Goal: Information Seeking & Learning: Learn about a topic

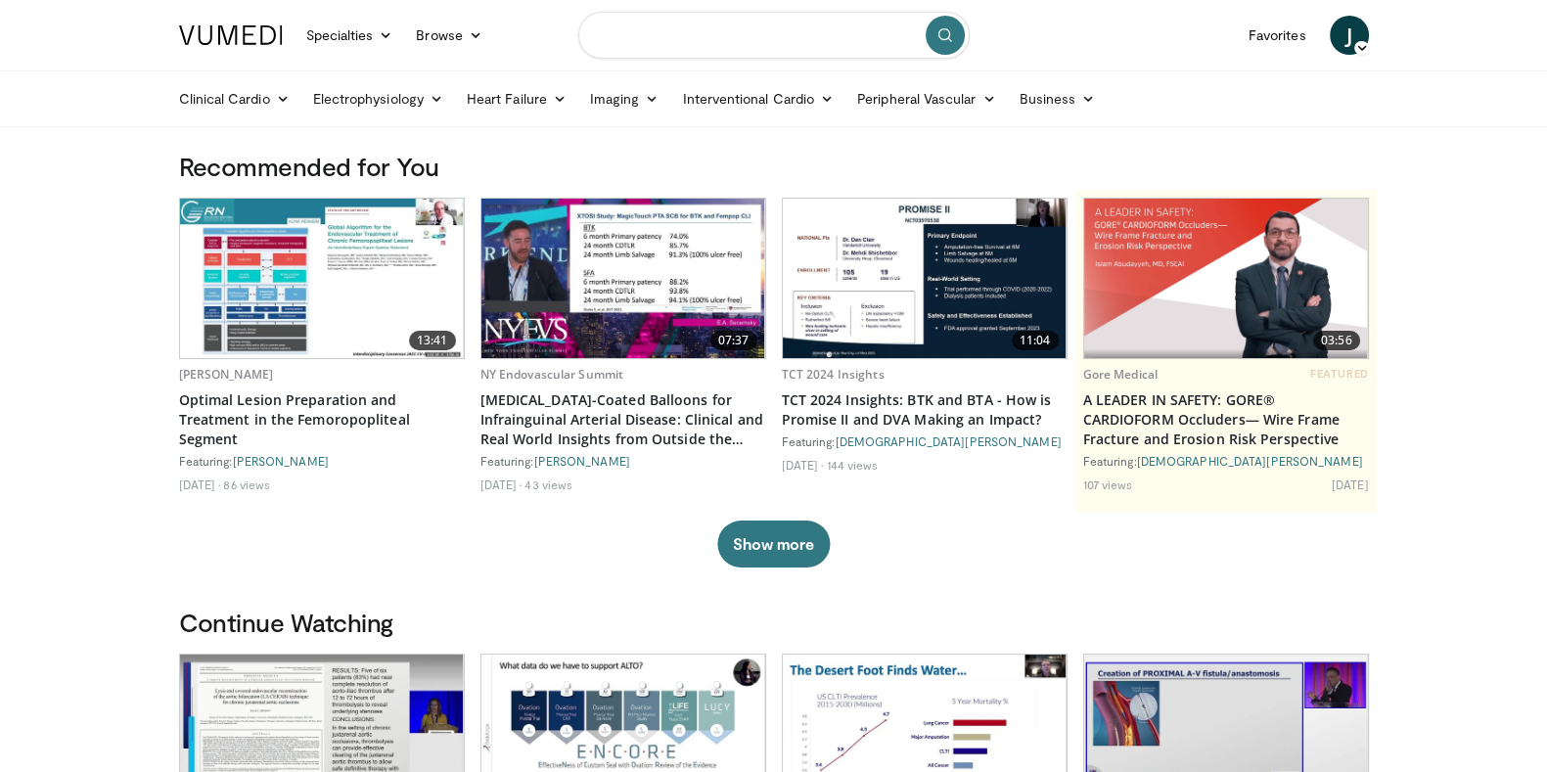
click at [656, 28] on input "Search topics, interventions" at bounding box center [773, 35] width 391 height 47
type input "***"
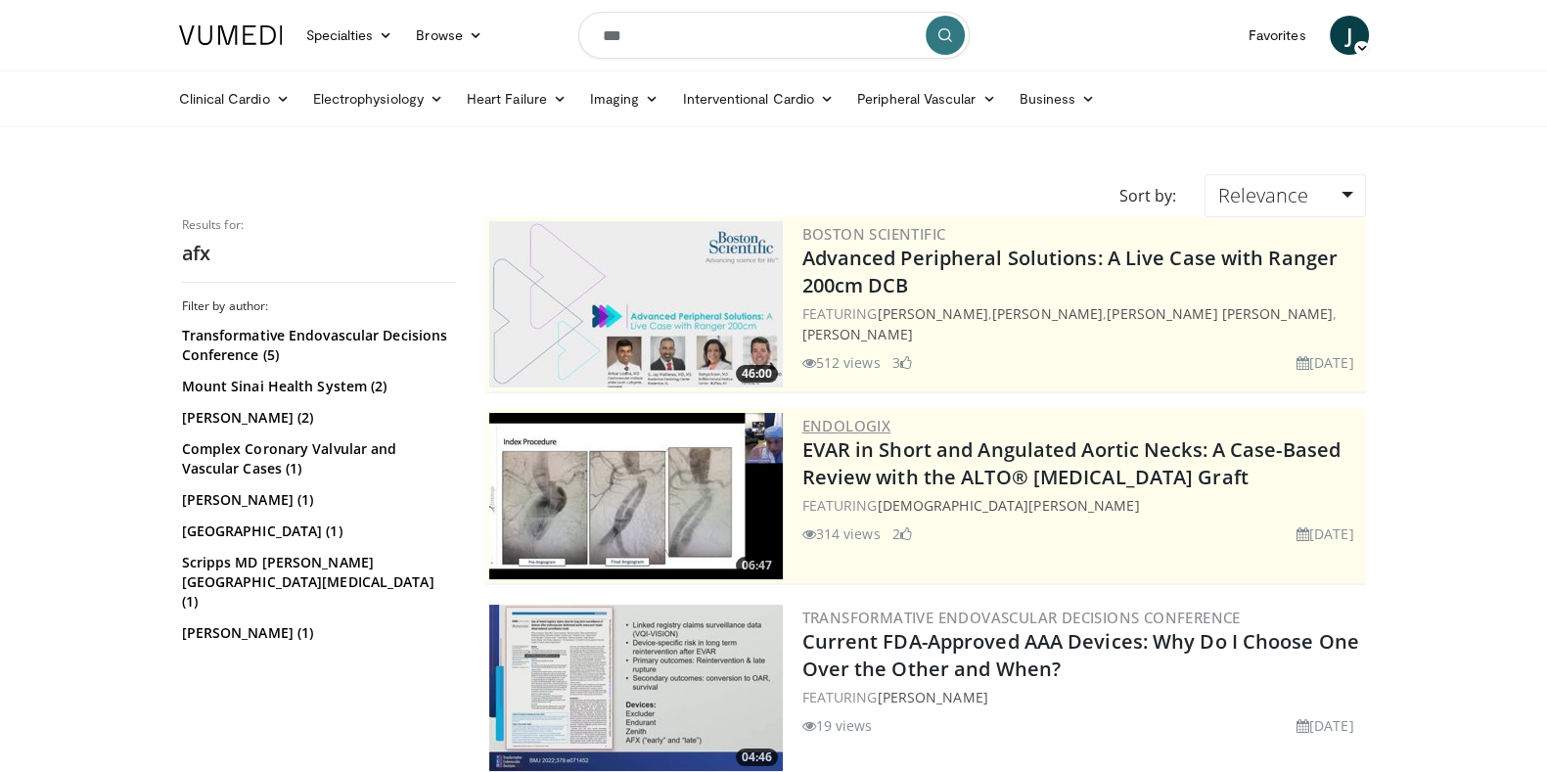
click at [871, 423] on link "Endologix" at bounding box center [846, 426] width 89 height 20
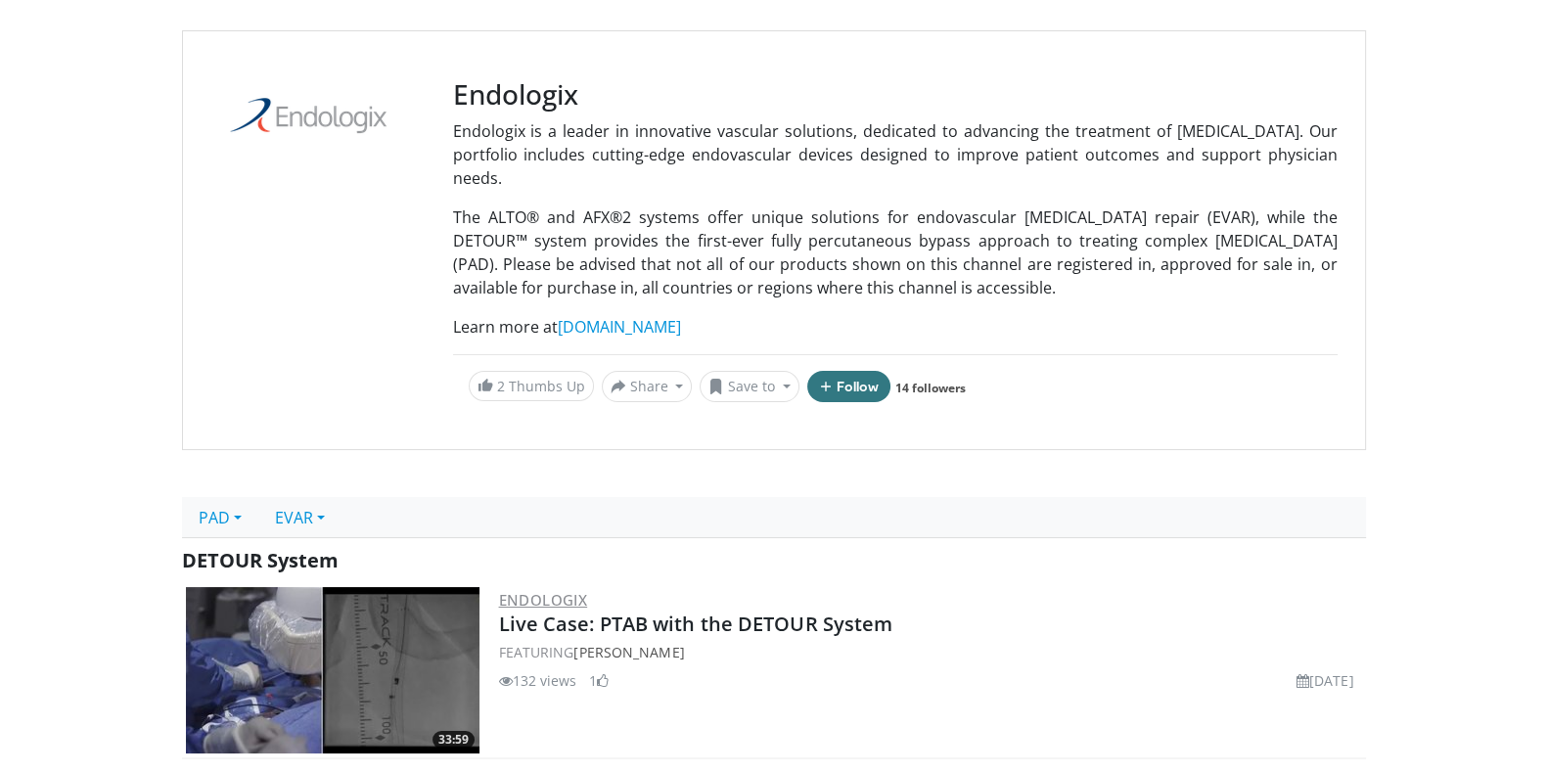
scroll to position [146, 0]
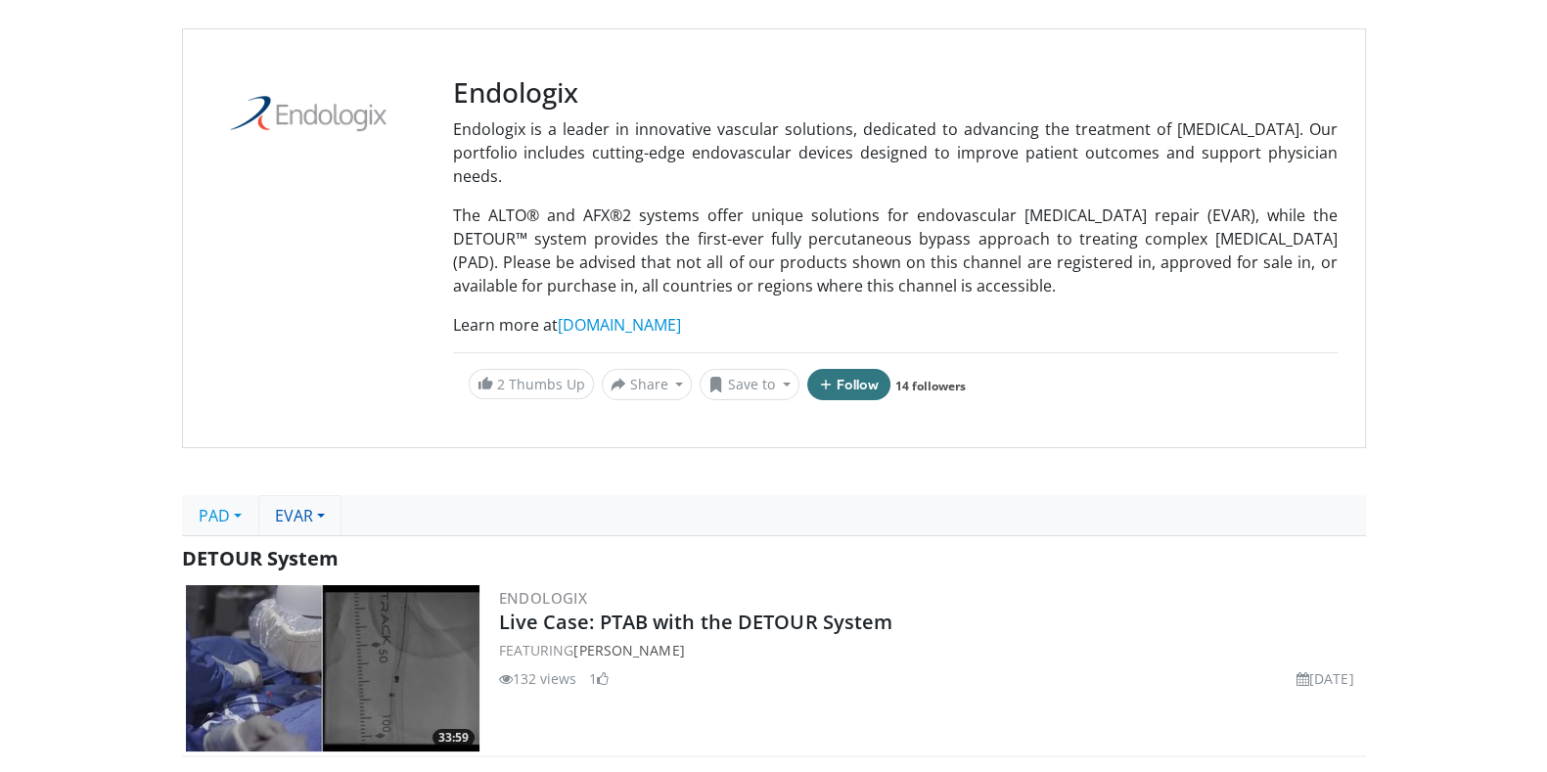
click at [313, 516] on link "EVAR" at bounding box center [299, 515] width 83 height 41
click at [295, 589] on link "AFX" at bounding box center [336, 589] width 155 height 31
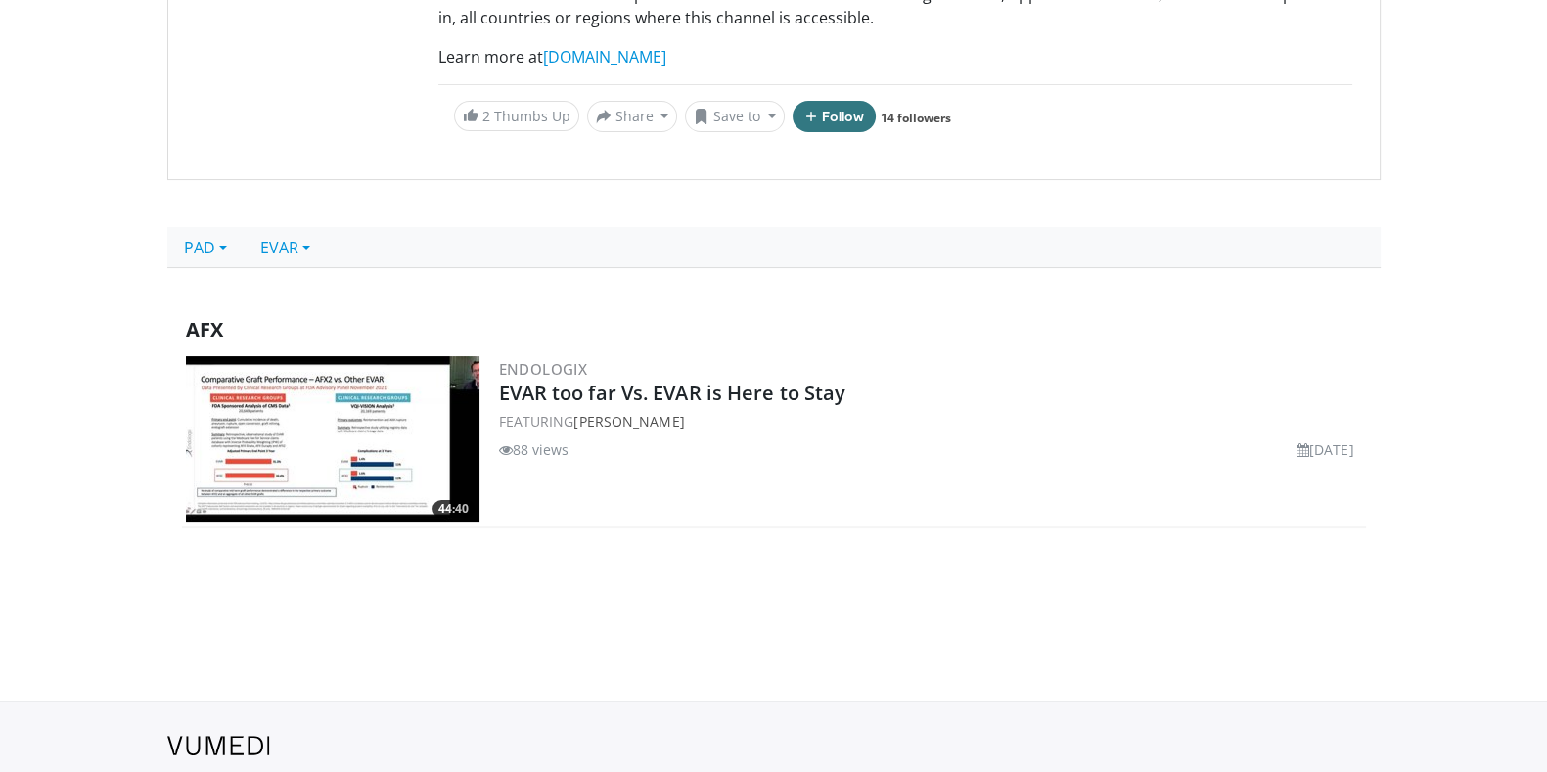
scroll to position [471, 0]
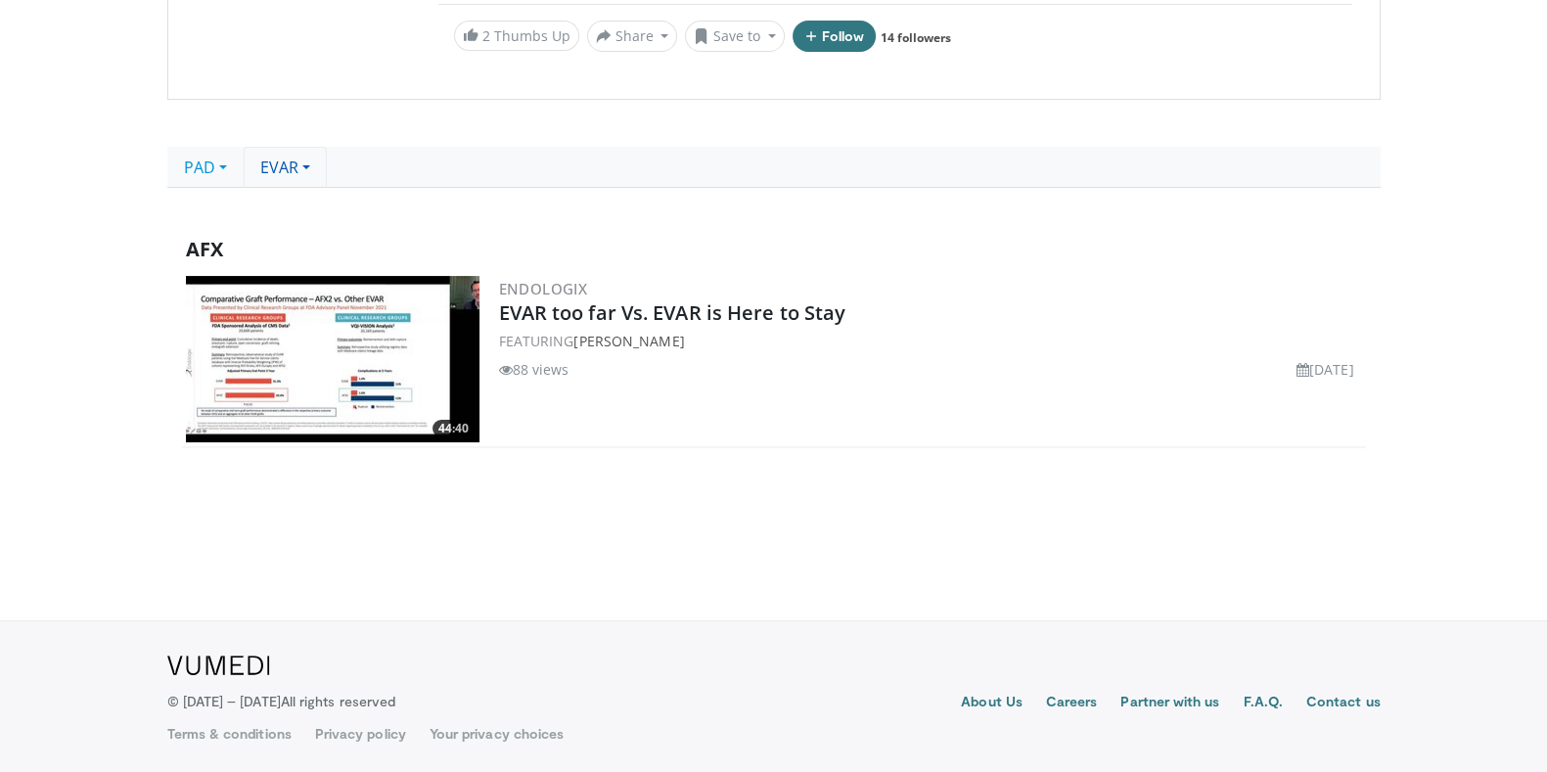
click at [293, 159] on link "EVAR" at bounding box center [285, 167] width 83 height 41
click at [281, 203] on link "ALTO" at bounding box center [322, 210] width 155 height 31
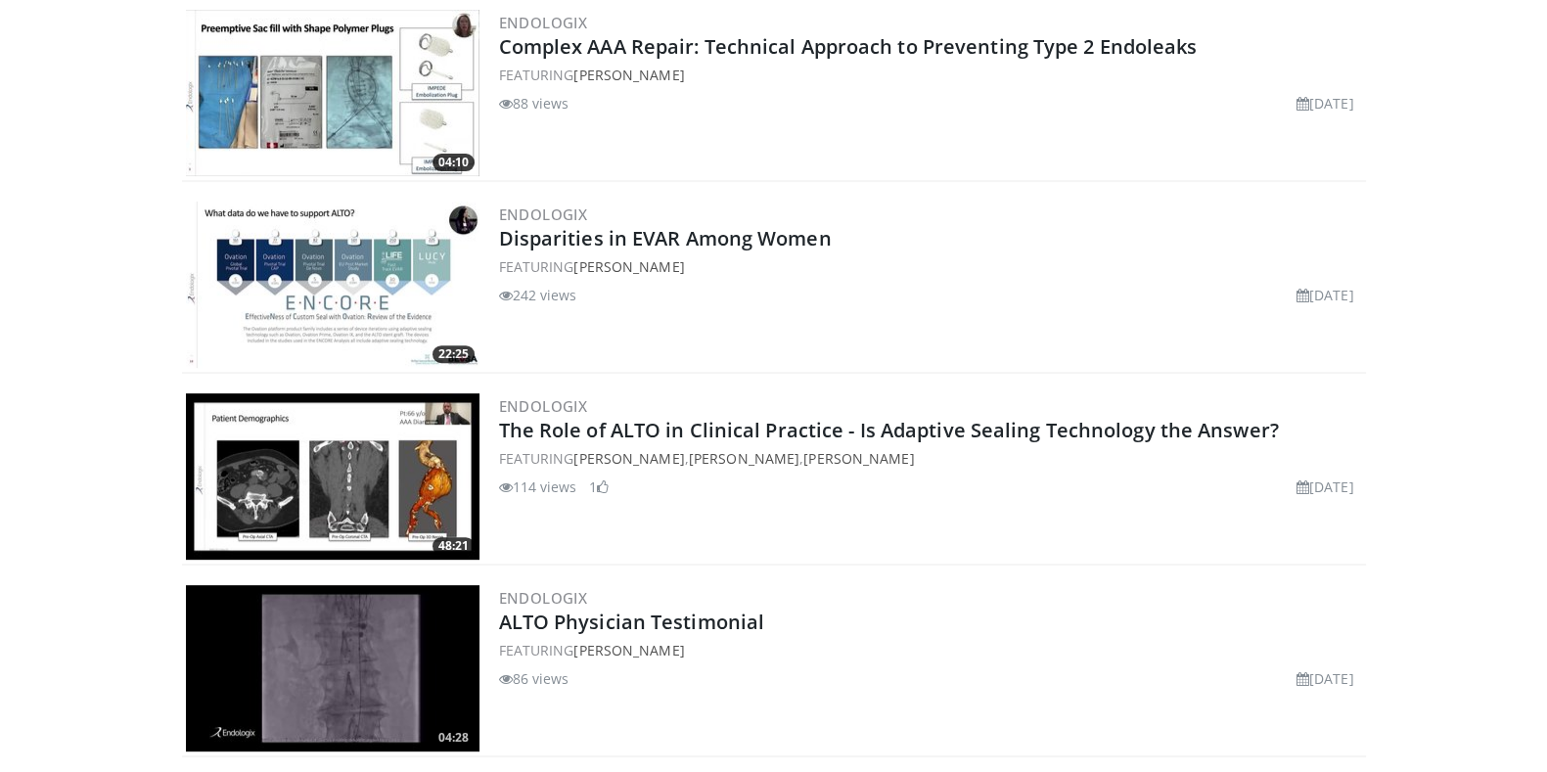
scroll to position [926, 0]
